Goal: Navigation & Orientation: Find specific page/section

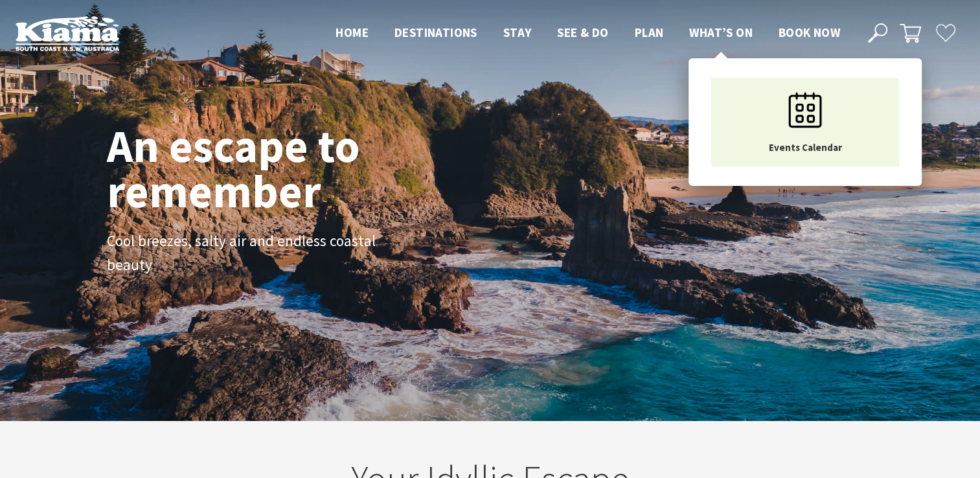
scroll to position [20, 990]
click at [701, 32] on span "What’s On" at bounding box center [720, 33] width 63 height 16
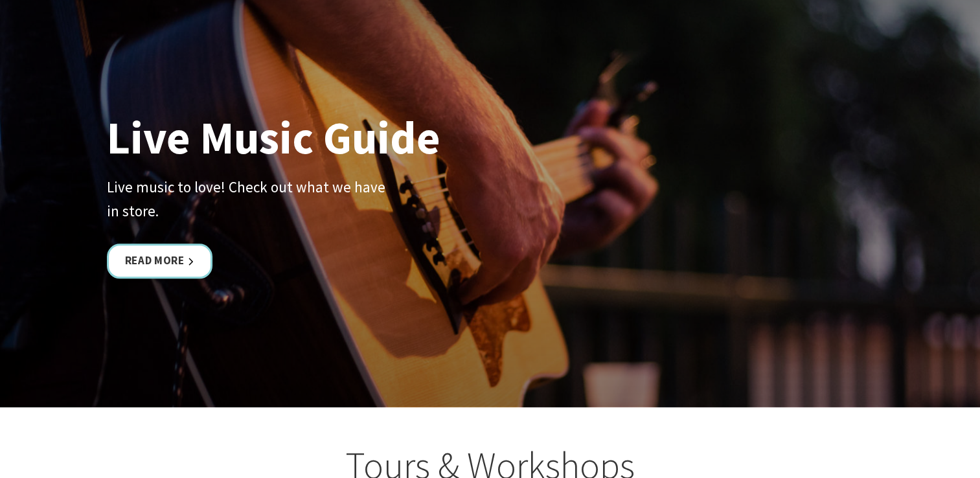
scroll to position [2999, 0]
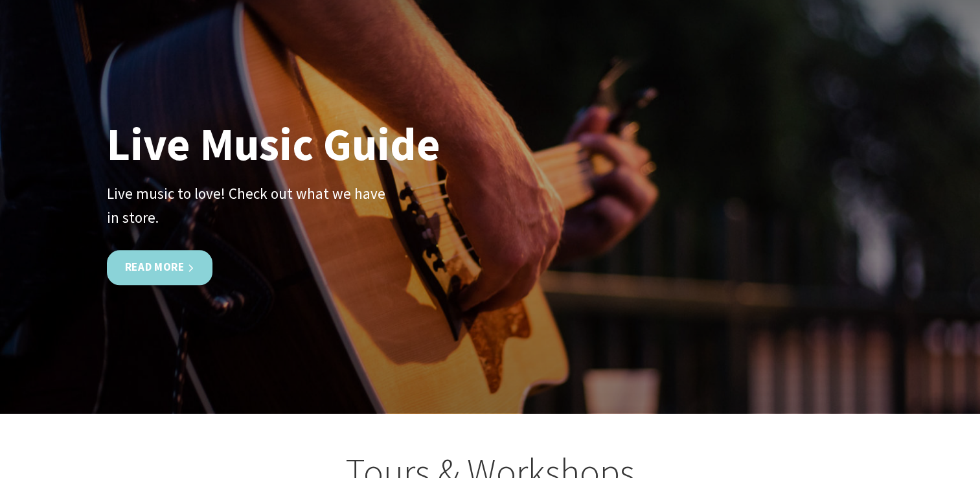
click at [141, 262] on link "Read More" at bounding box center [160, 268] width 106 height 34
